Goal: Book appointment/travel/reservation

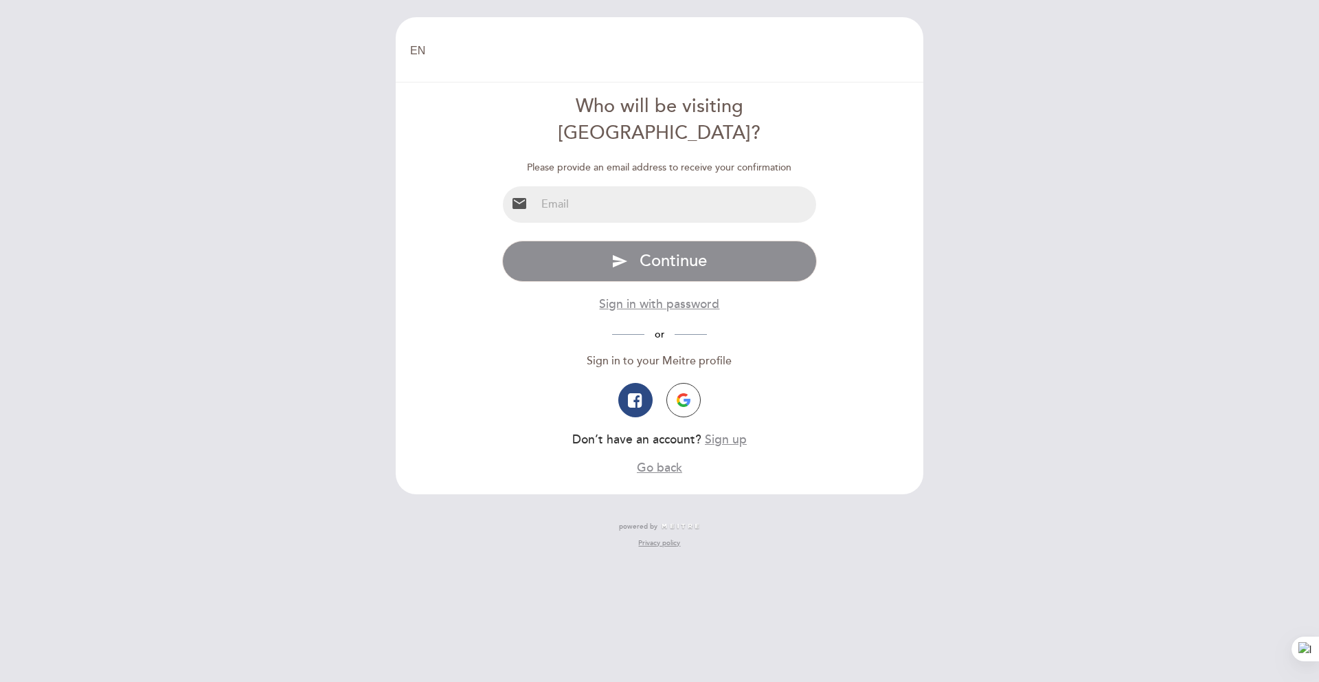
click at [751, 188] on input "email" at bounding box center [676, 204] width 281 height 36
type input "luchobot@gmail.com"
click at [688, 393] on img "button" at bounding box center [684, 400] width 14 height 14
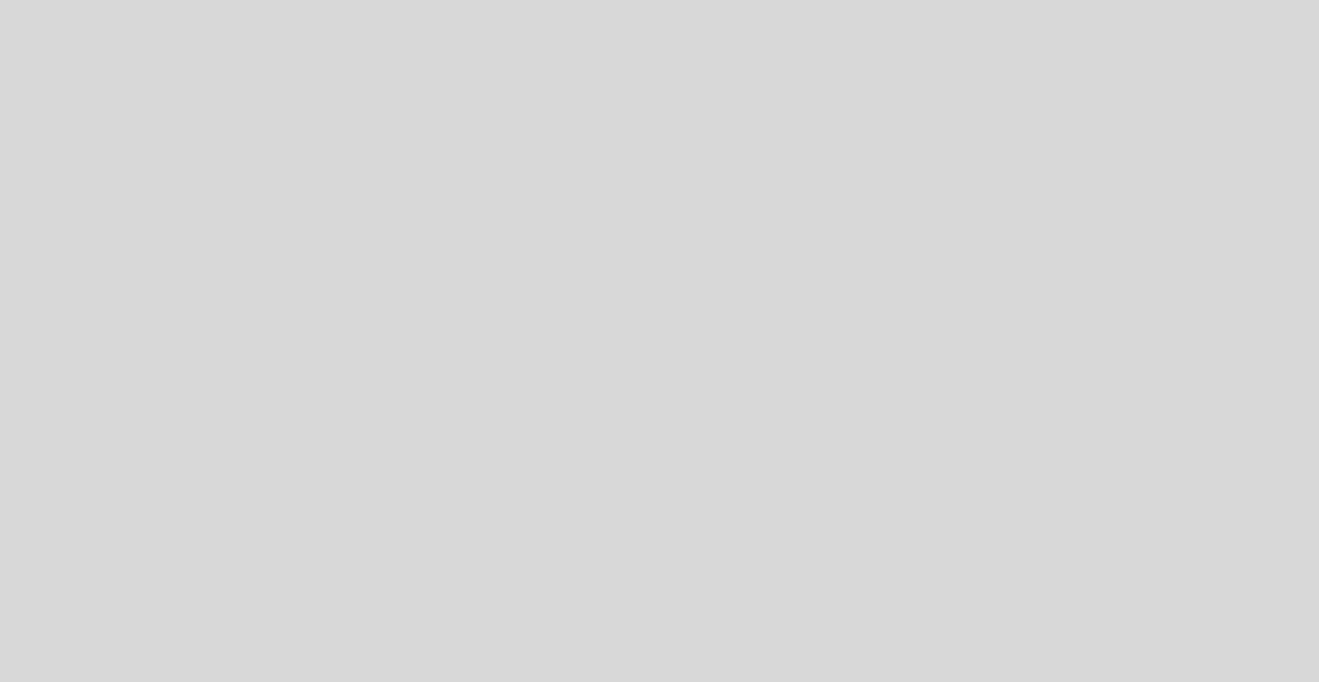
select select "es"
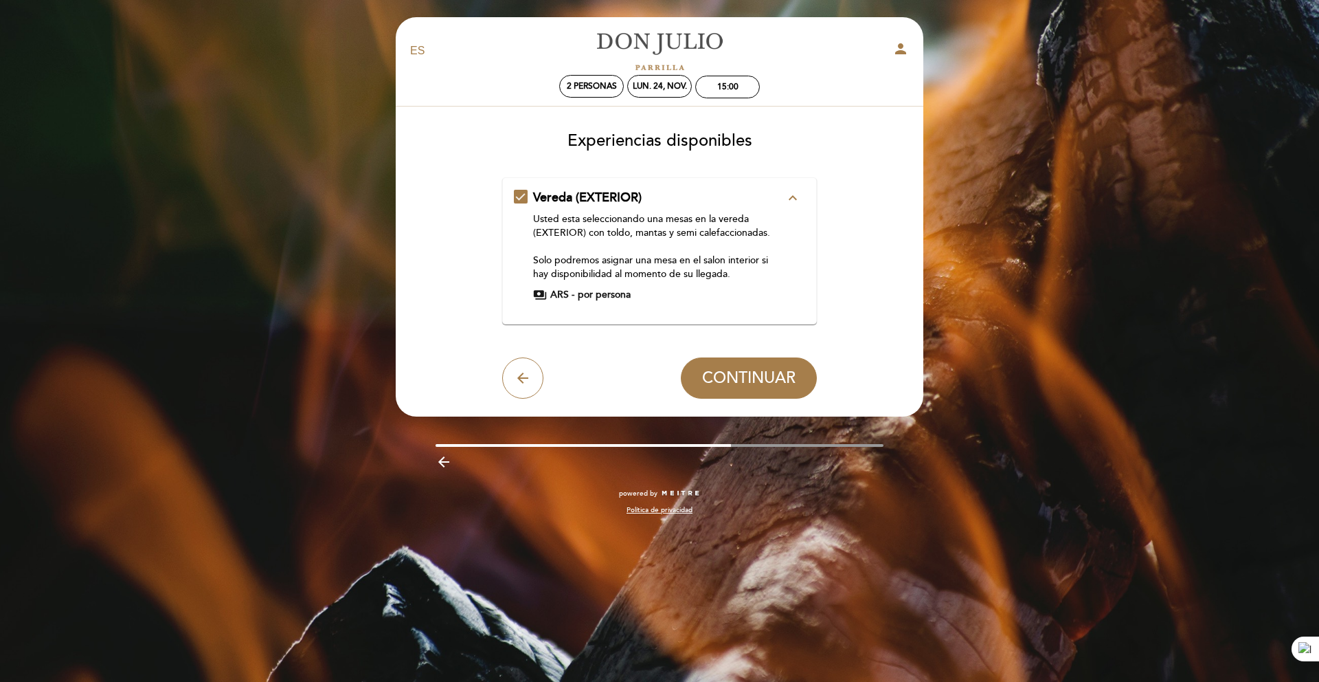
click at [515, 198] on div "Vereda (EXTERIOR) expand_less Usted esta seleccionando una mesas en la vereda (…" at bounding box center [660, 245] width 292 height 113
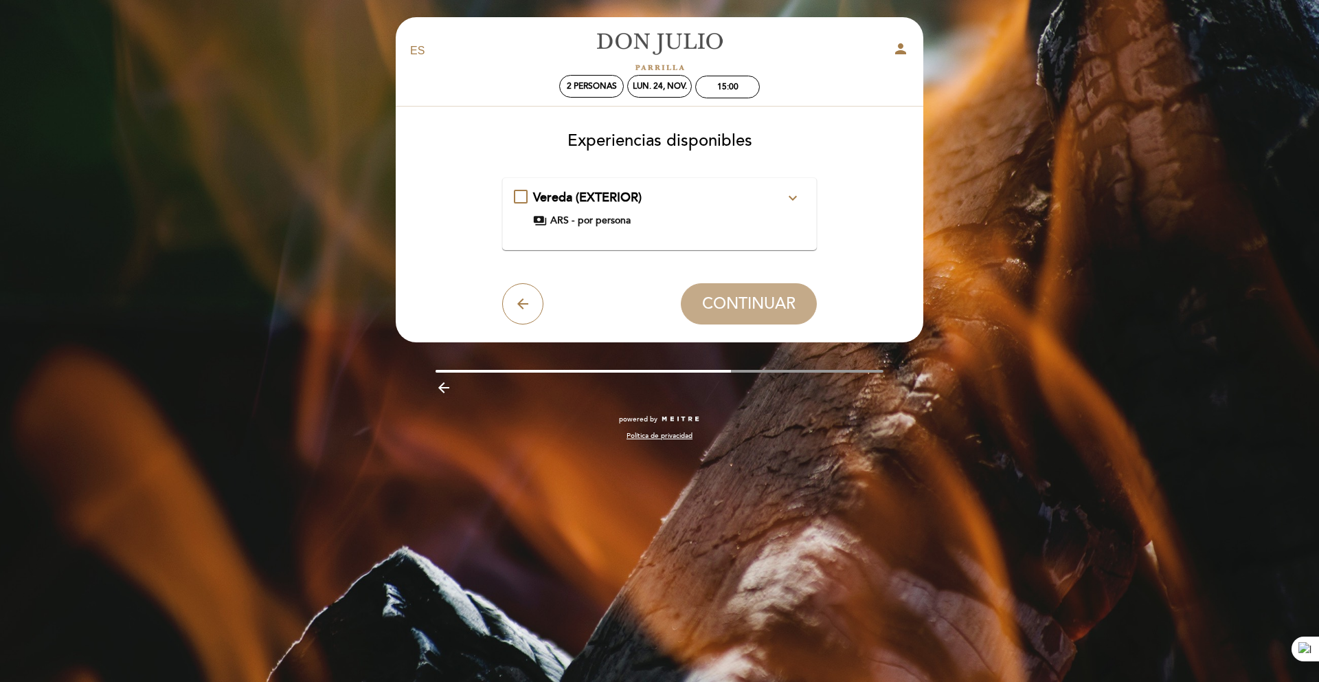
click at [517, 196] on div "Vereda (EXTERIOR) expand_more Usted esta seleccionando una mesas en la vereda (…" at bounding box center [660, 208] width 292 height 38
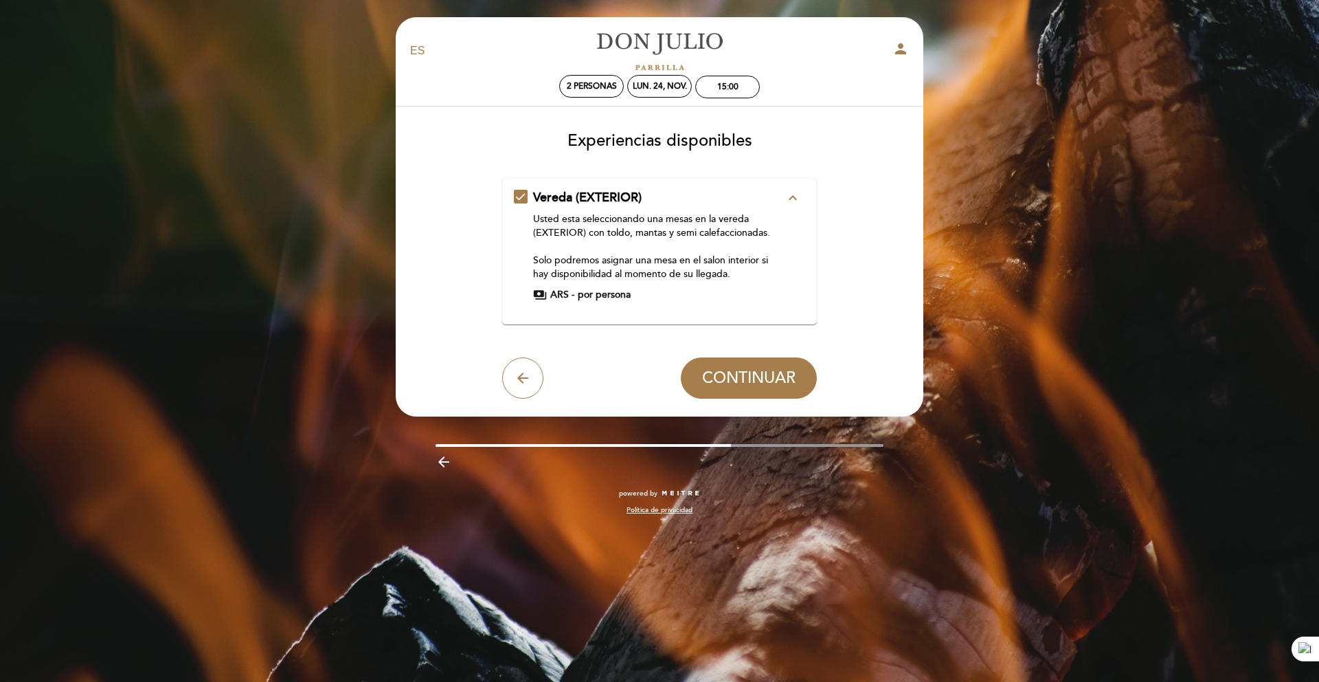
click at [542, 294] on span "payments" at bounding box center [540, 295] width 14 height 14
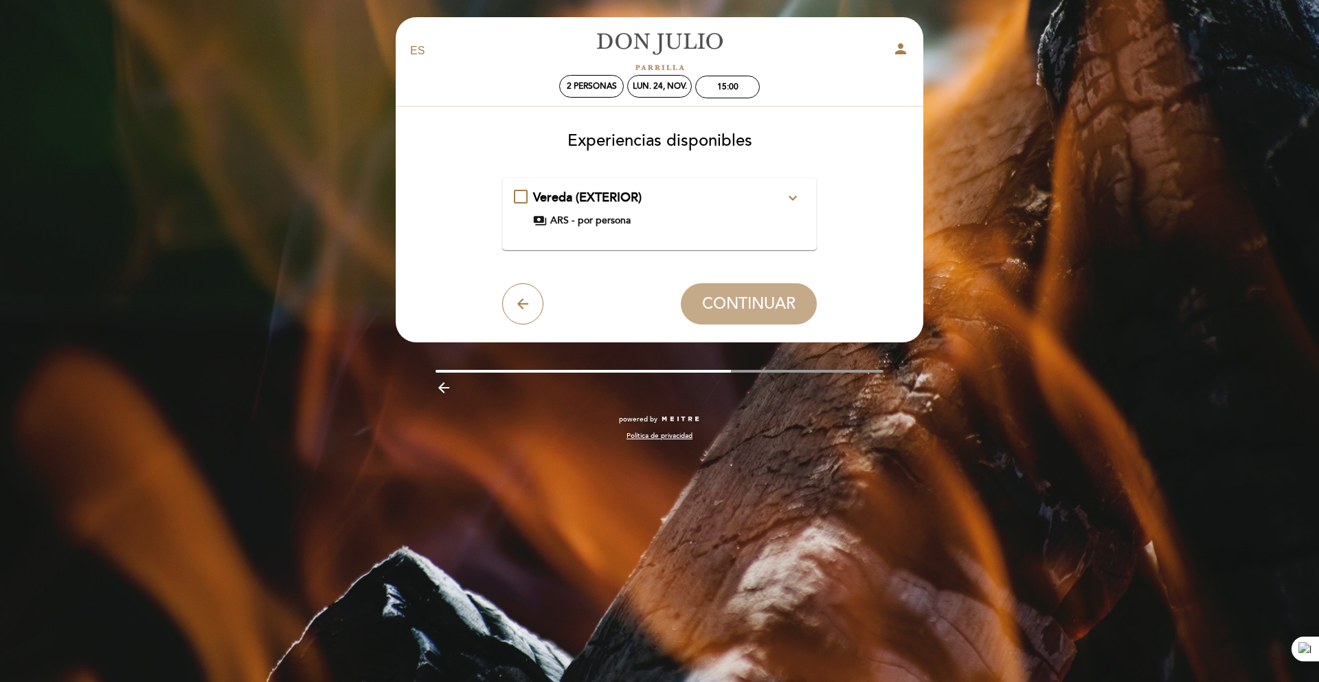
click at [521, 198] on div "Vereda (EXTERIOR) expand_more Usted esta seleccionando una mesas en la vereda (…" at bounding box center [660, 208] width 292 height 38
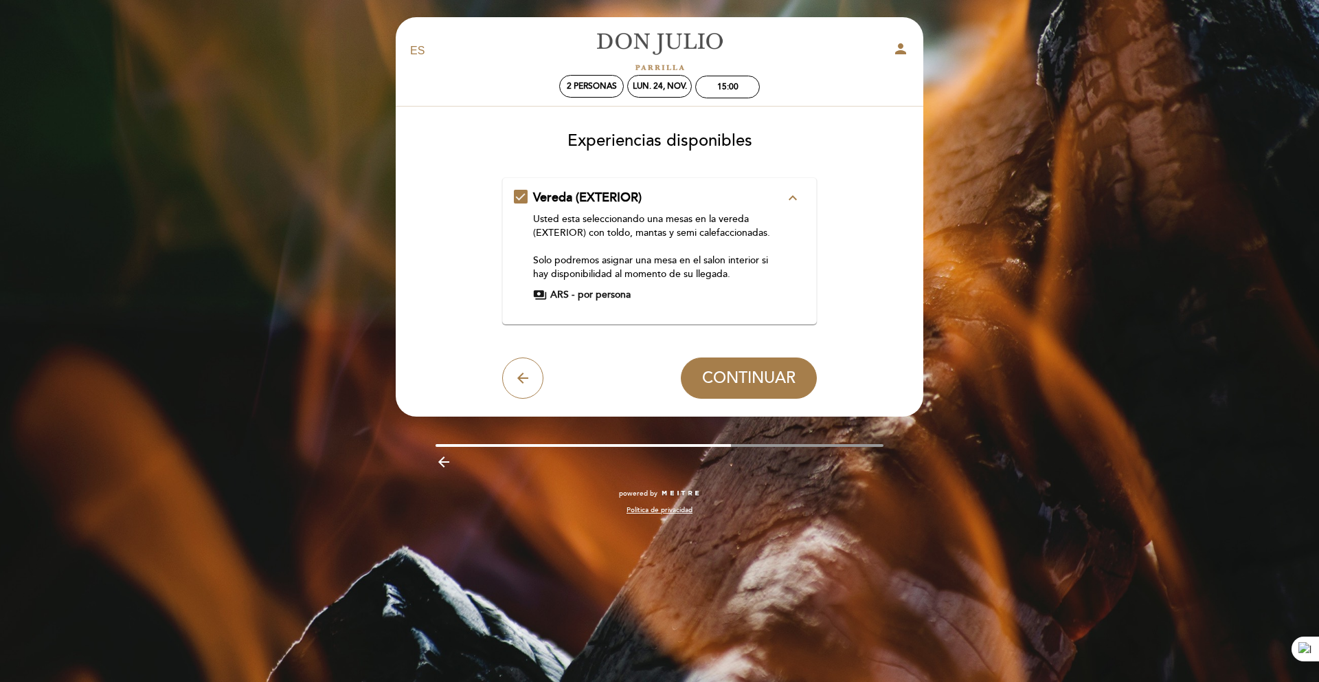
click at [527, 384] on icon "arrow_back" at bounding box center [523, 378] width 16 height 16
